Goal: Share content

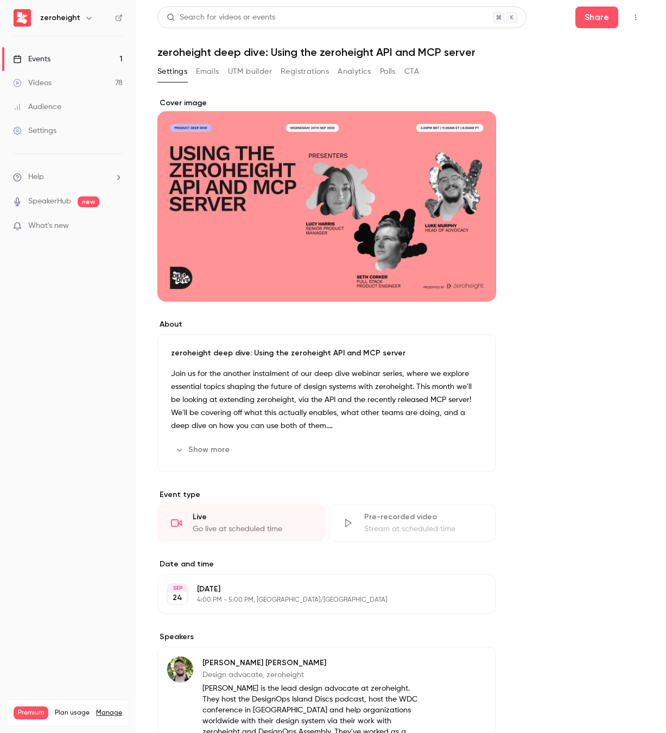
click at [339, 203] on div "Cover image" at bounding box center [326, 200] width 339 height 204
click at [0, 0] on input "Cover image" at bounding box center [0, 0] width 0 height 0
click at [203, 446] on button "Show more" at bounding box center [203, 449] width 65 height 17
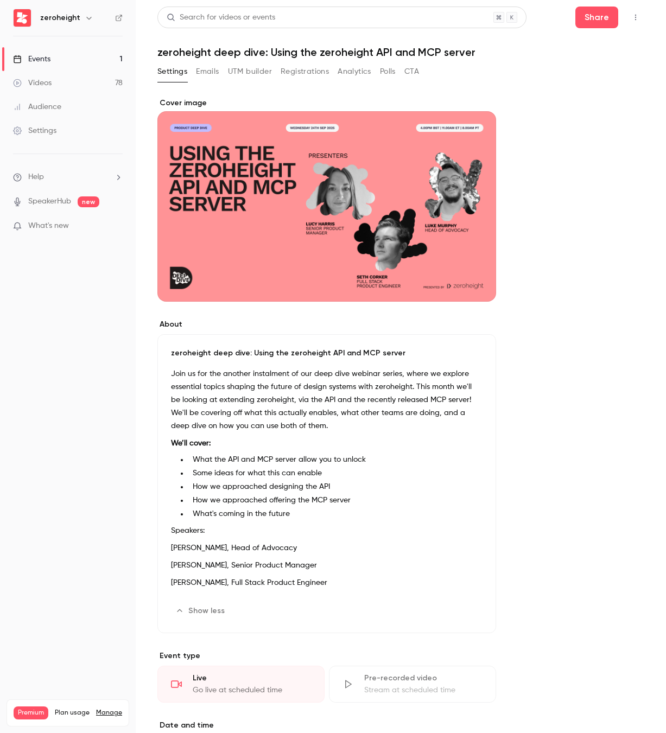
click at [216, 411] on p "Join us for the another instalment of our deep dive webinar series, where we ex…" at bounding box center [327, 399] width 312 height 65
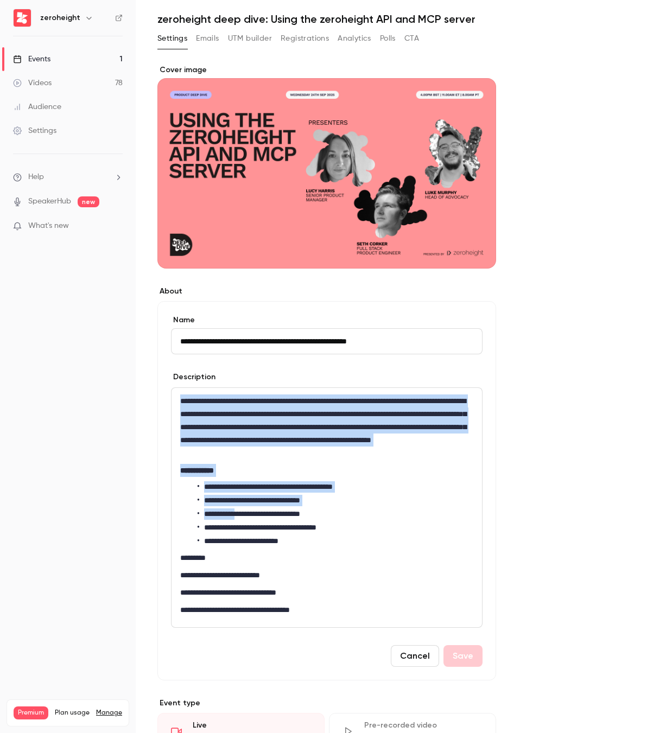
scroll to position [34, 0]
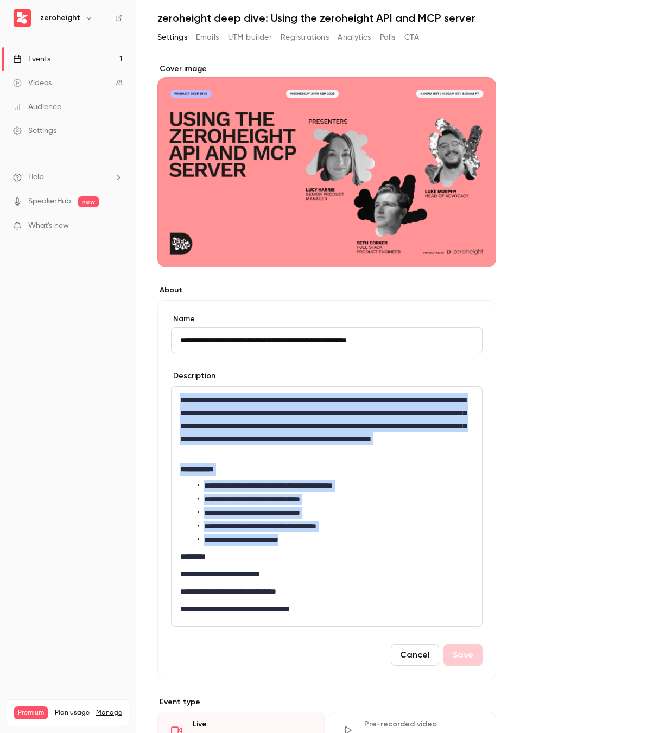
drag, startPoint x: 182, startPoint y: 433, endPoint x: 309, endPoint y: 536, distance: 163.6
click at [309, 536] on div "**********" at bounding box center [326, 506] width 310 height 239
copy div "**********"
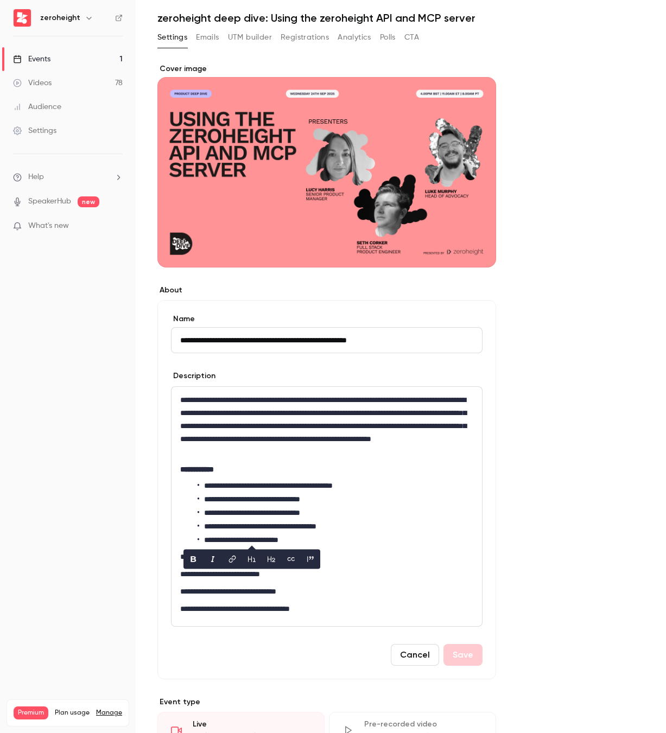
click at [571, 122] on div "**********" at bounding box center [400, 694] width 487 height 1263
click at [72, 52] on link "Events 1" at bounding box center [68, 59] width 136 height 24
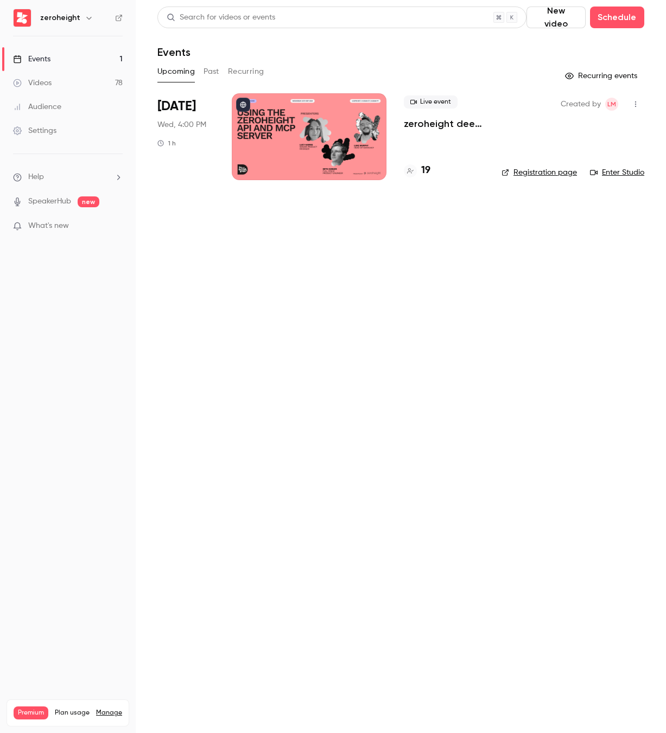
click at [80, 223] on p "What's new" at bounding box center [59, 225] width 92 height 11
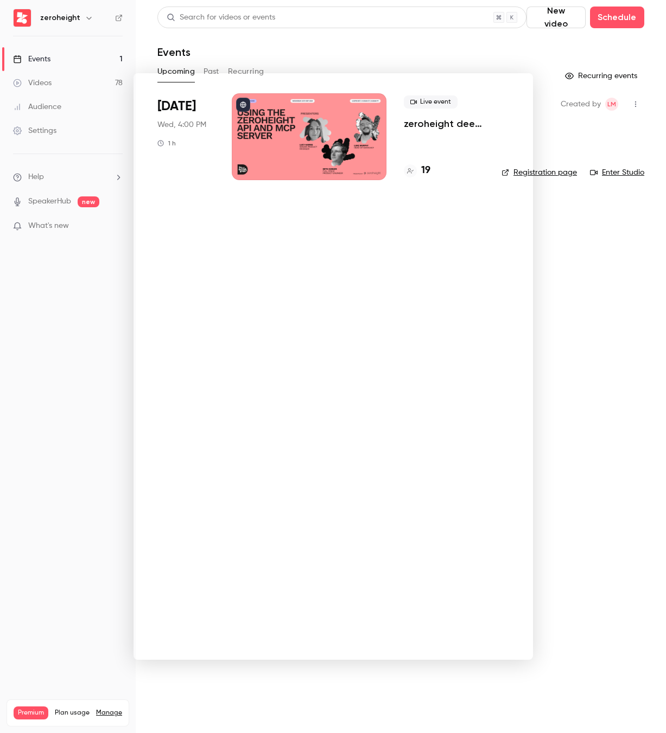
click at [80, 223] on div at bounding box center [333, 366] width 666 height 733
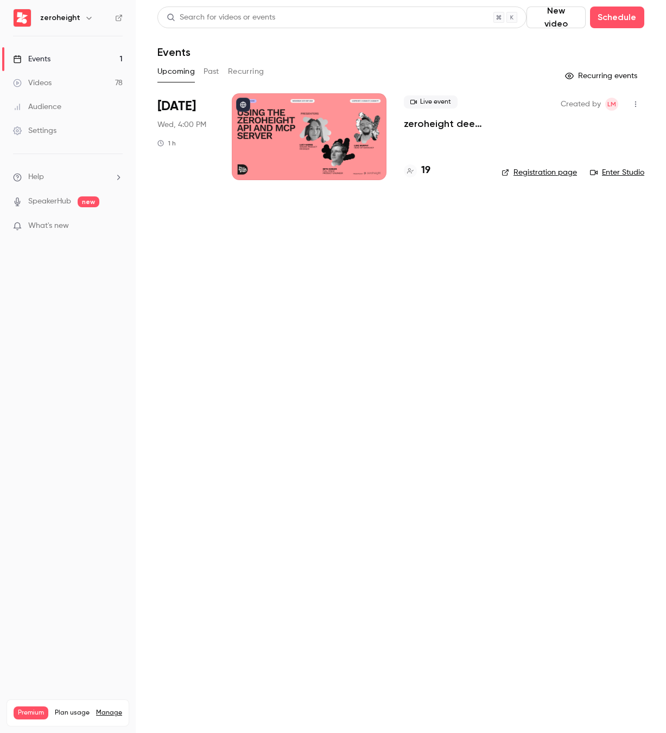
click at [634, 107] on icon "button" at bounding box center [635, 104] width 9 height 8
click at [567, 131] on div "Share" at bounding box center [593, 131] width 82 height 11
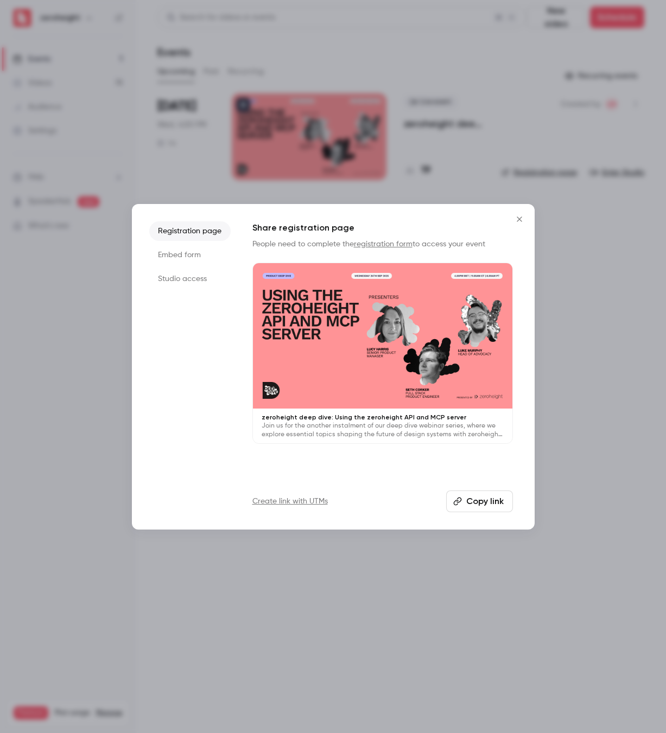
click at [481, 508] on button "Copy link" at bounding box center [479, 502] width 67 height 22
click at [515, 219] on icon "Close" at bounding box center [519, 219] width 13 height 9
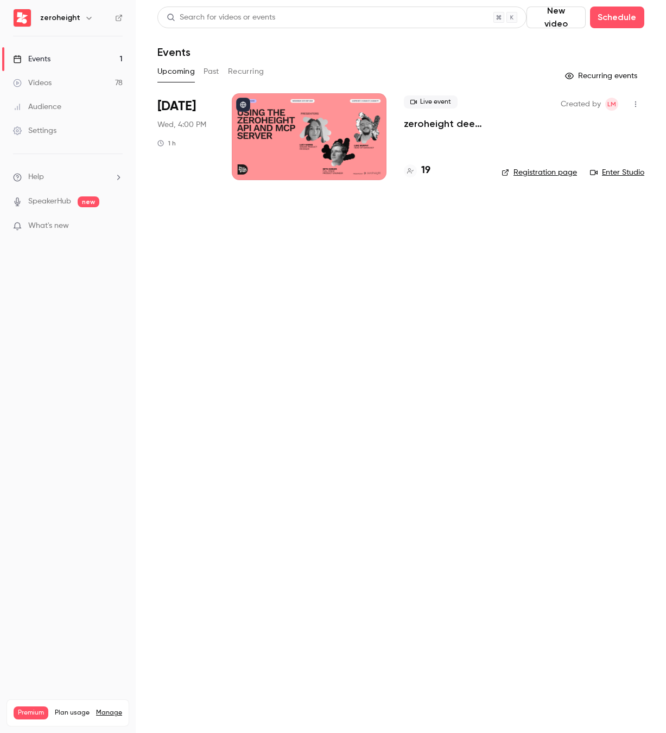
click at [555, 168] on link "Registration page" at bounding box center [538, 172] width 75 height 11
